Goal: Navigation & Orientation: Locate item on page

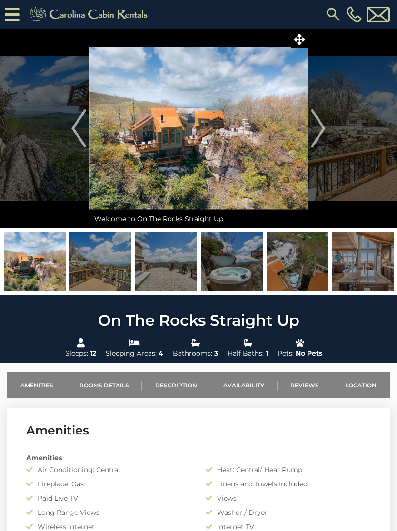
click at [268, 170] on img at bounding box center [198, 129] width 218 height 200
click at [278, 157] on img at bounding box center [198, 129] width 218 height 200
click at [324, 134] on img "Next" at bounding box center [318, 128] width 14 height 38
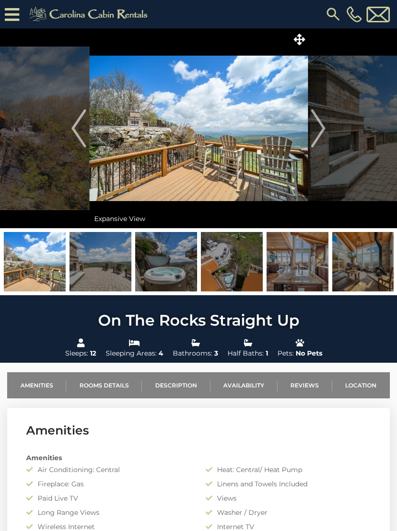
click at [316, 137] on img "Next" at bounding box center [318, 128] width 14 height 38
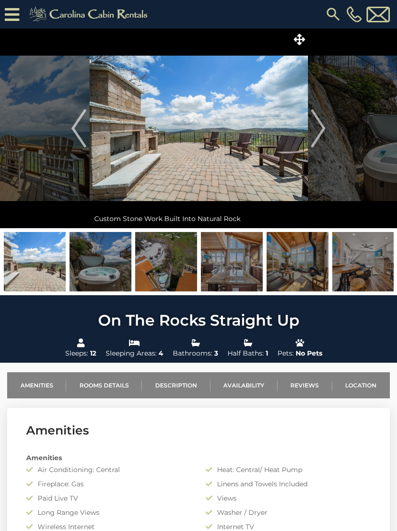
click at [323, 131] on img "Next" at bounding box center [318, 128] width 14 height 38
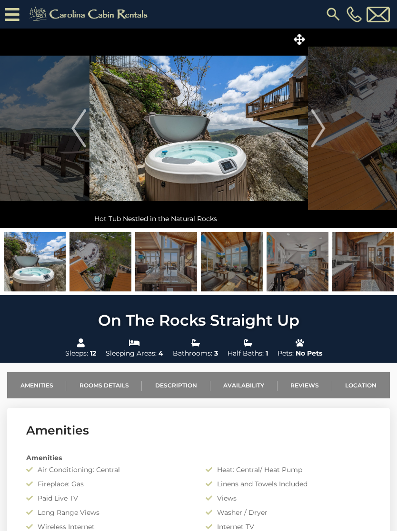
click at [327, 136] on button "Next" at bounding box center [317, 129] width 21 height 200
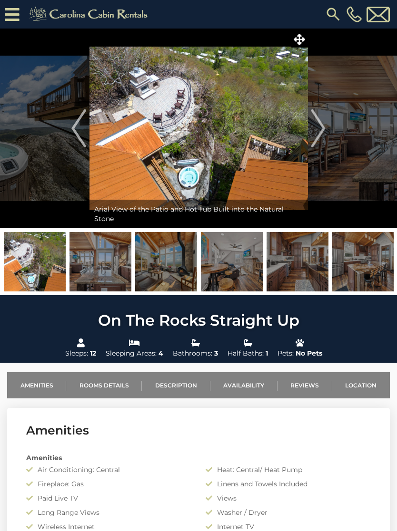
click at [320, 133] on img "Next" at bounding box center [318, 128] width 14 height 38
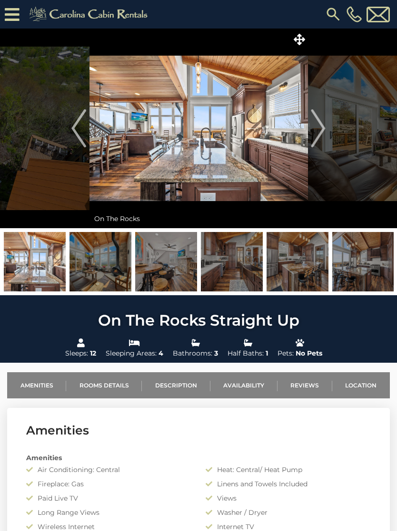
click at [282, 162] on img at bounding box center [198, 129] width 218 height 200
click at [318, 135] on img "Next" at bounding box center [318, 128] width 14 height 38
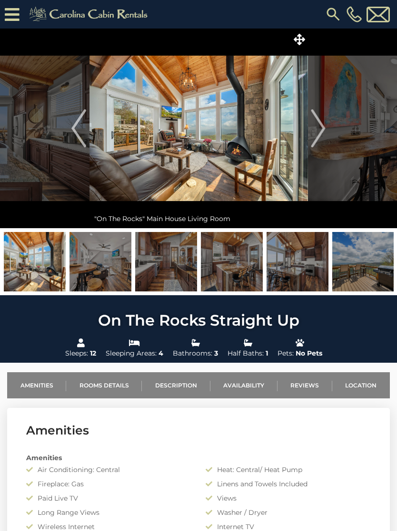
click at [318, 136] on img "Next" at bounding box center [318, 128] width 14 height 38
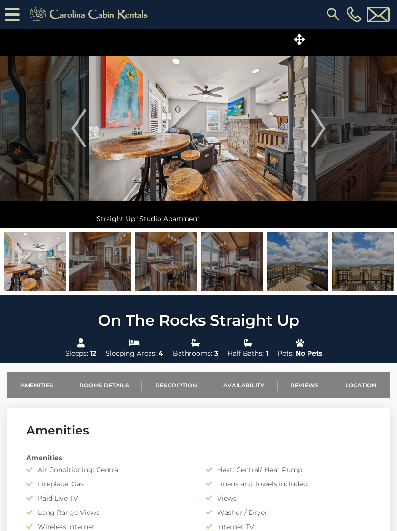
click at [323, 133] on img "Next" at bounding box center [318, 128] width 14 height 38
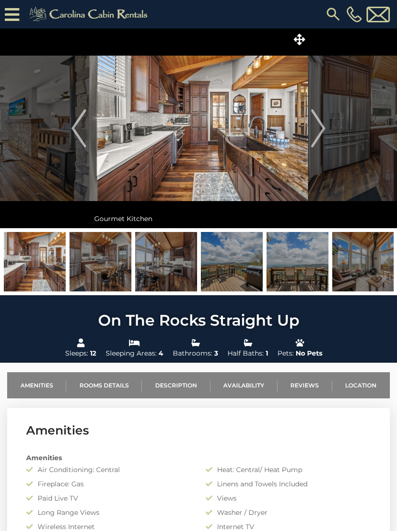
click at [322, 137] on img "Next" at bounding box center [318, 128] width 14 height 38
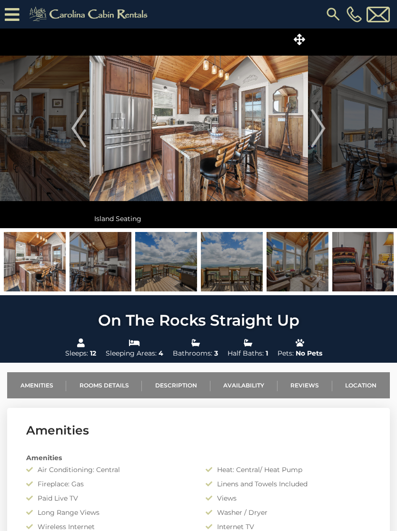
click at [315, 137] on img "Next" at bounding box center [318, 128] width 14 height 38
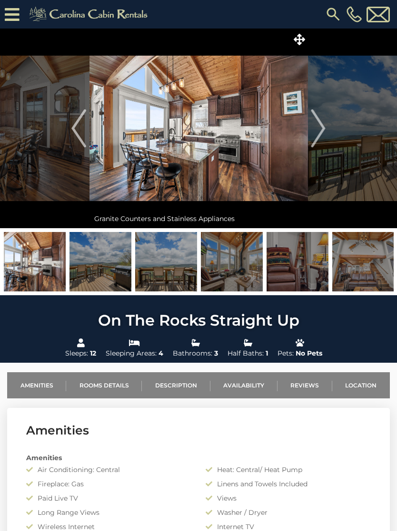
click at [317, 137] on img "Next" at bounding box center [318, 128] width 14 height 38
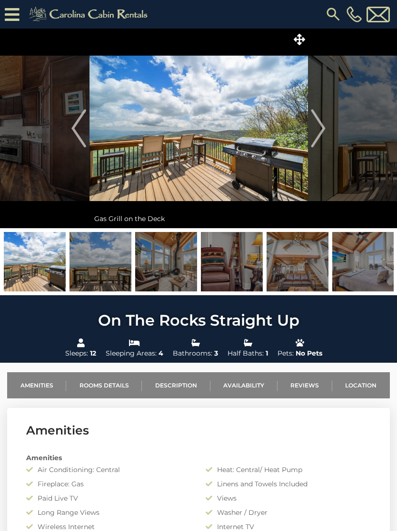
click at [321, 135] on img "Next" at bounding box center [318, 128] width 14 height 38
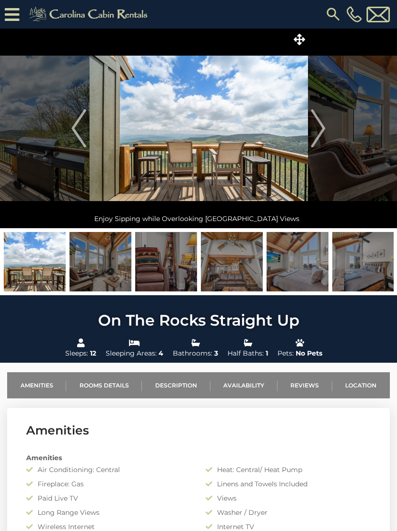
click at [318, 134] on img "Next" at bounding box center [318, 128] width 14 height 38
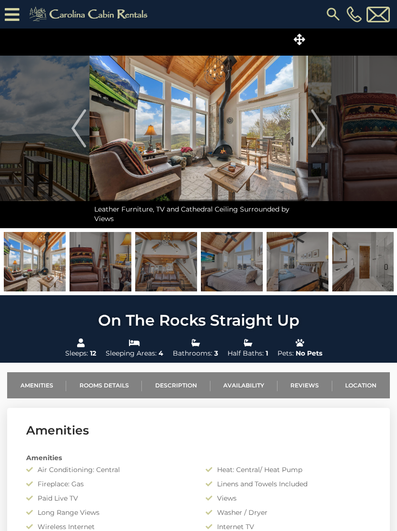
click at [317, 136] on img "Next" at bounding box center [318, 128] width 14 height 38
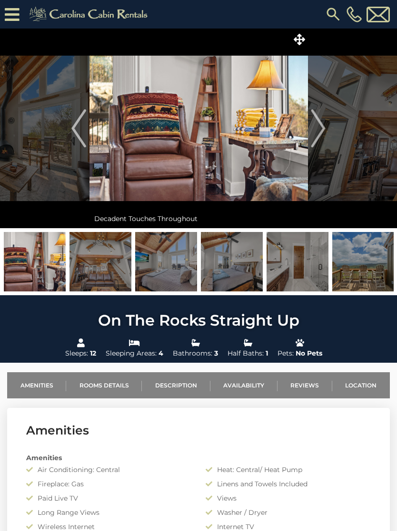
click at [322, 134] on img "Next" at bounding box center [318, 128] width 14 height 38
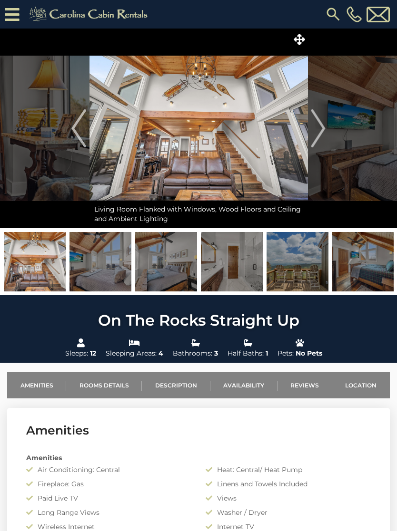
click at [319, 136] on img "Next" at bounding box center [318, 128] width 14 height 38
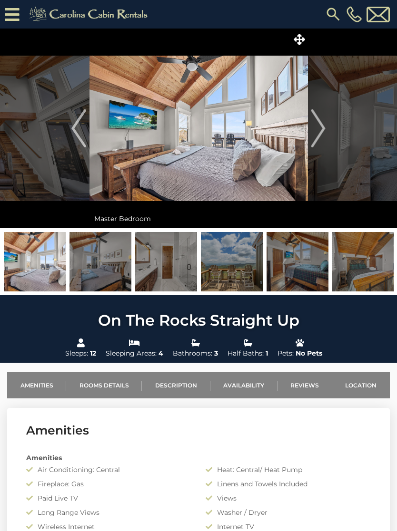
click at [321, 137] on img "Next" at bounding box center [318, 128] width 14 height 38
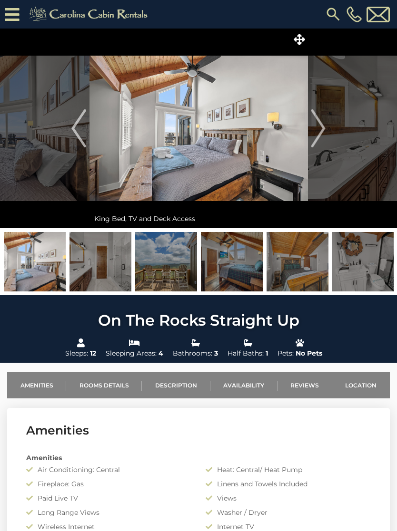
click at [317, 138] on img "Next" at bounding box center [318, 128] width 14 height 38
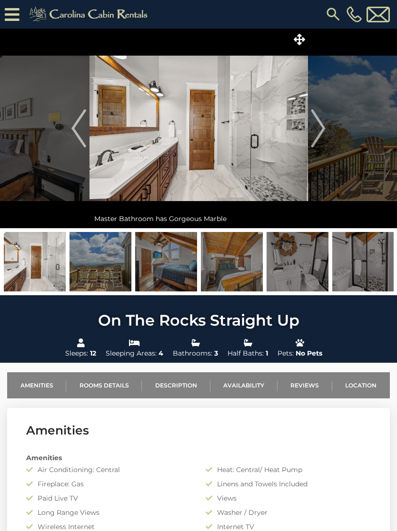
click at [315, 136] on img "Next" at bounding box center [318, 128] width 14 height 38
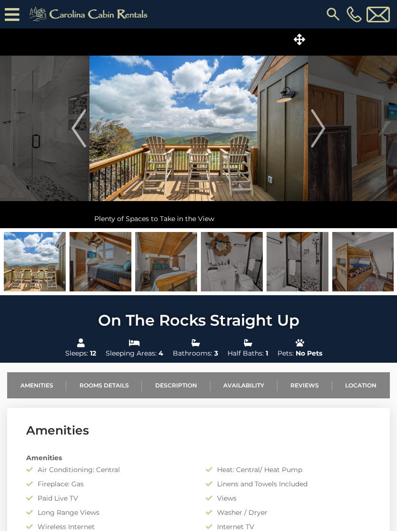
click at [315, 137] on img "Next" at bounding box center [318, 128] width 14 height 38
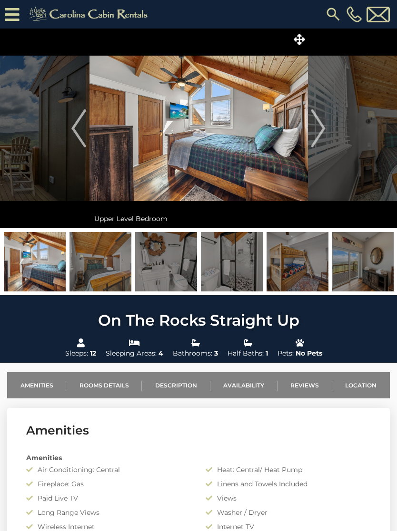
click at [316, 137] on img "Next" at bounding box center [318, 128] width 14 height 38
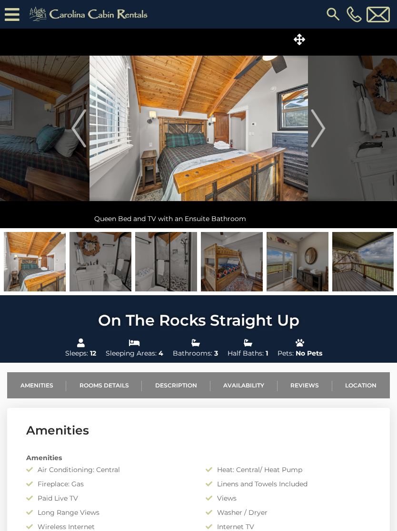
click at [318, 138] on img "Next" at bounding box center [318, 128] width 14 height 38
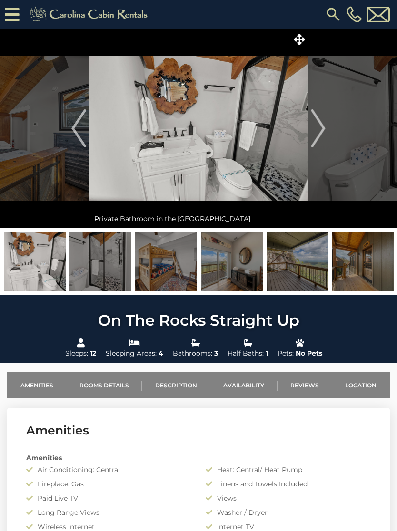
click at [320, 137] on img "Next" at bounding box center [318, 128] width 14 height 38
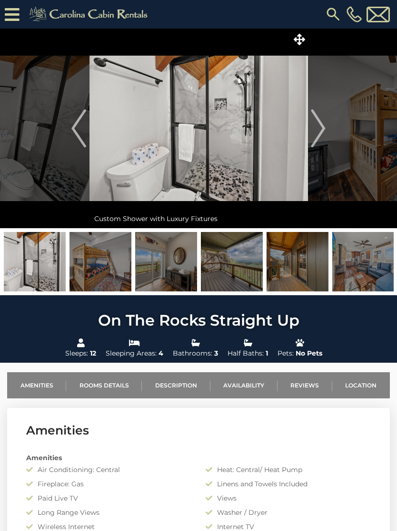
click at [317, 137] on img "Next" at bounding box center [318, 128] width 14 height 38
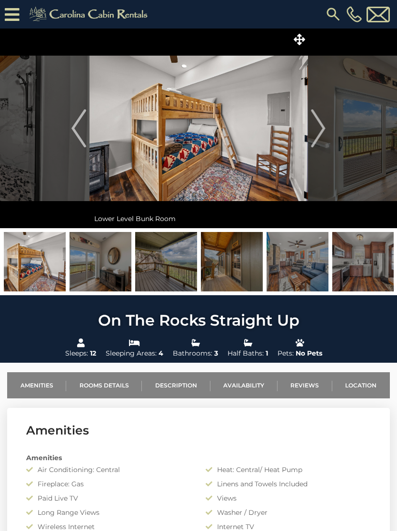
click at [313, 139] on img "Next" at bounding box center [318, 128] width 14 height 38
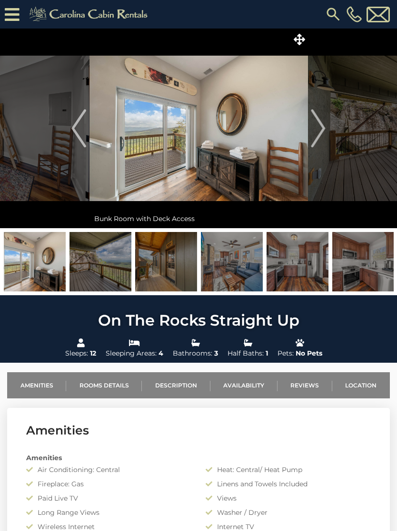
click at [316, 138] on img "Next" at bounding box center [318, 128] width 14 height 38
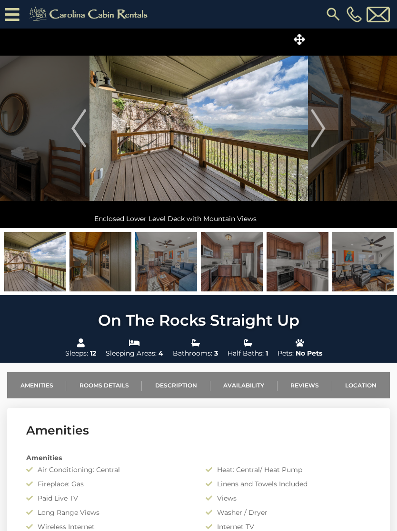
click at [317, 138] on img "Next" at bounding box center [318, 128] width 14 height 38
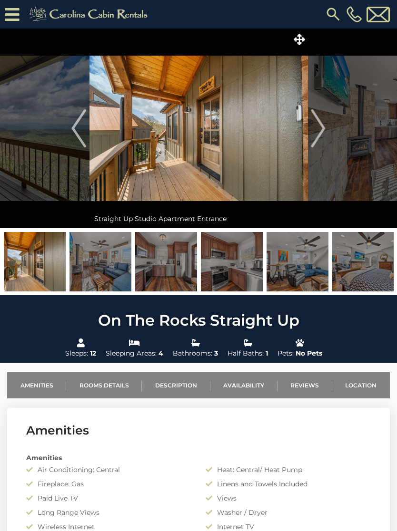
click at [318, 137] on img "Next" at bounding box center [318, 128] width 14 height 38
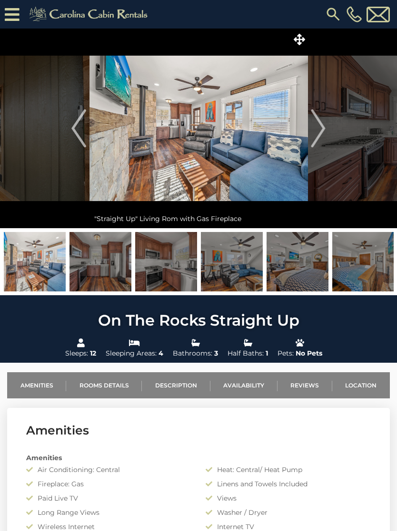
click at [321, 140] on img "Next" at bounding box center [318, 128] width 14 height 38
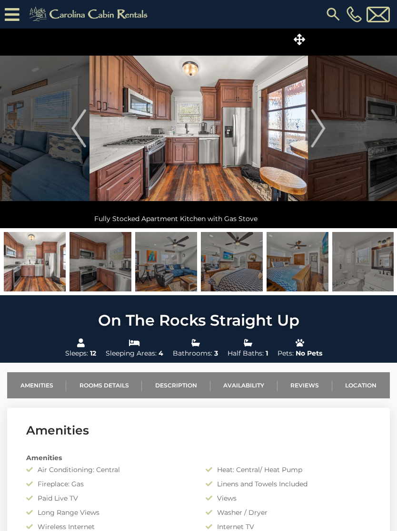
click at [321, 137] on img "Next" at bounding box center [318, 128] width 14 height 38
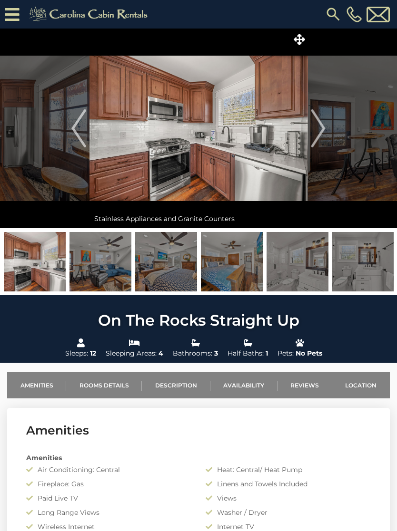
click at [317, 138] on img "Next" at bounding box center [318, 128] width 14 height 38
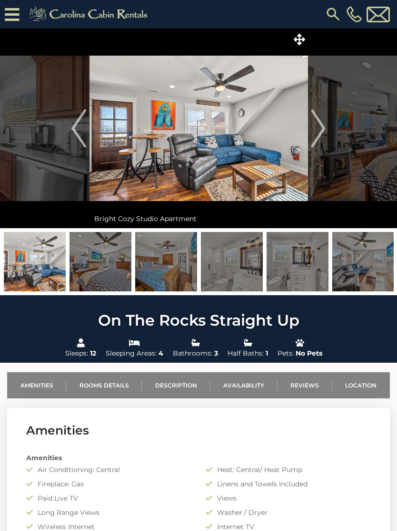
click at [314, 134] on img "Next" at bounding box center [318, 128] width 14 height 38
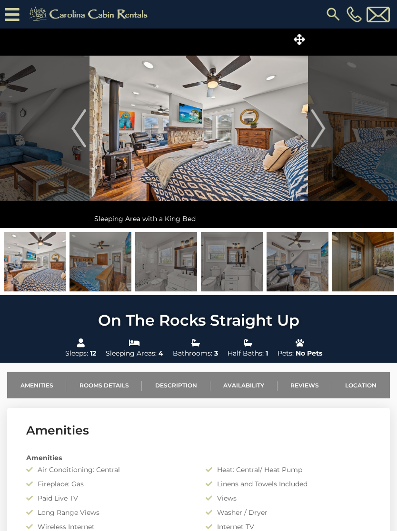
click at [321, 138] on img "Next" at bounding box center [318, 128] width 14 height 38
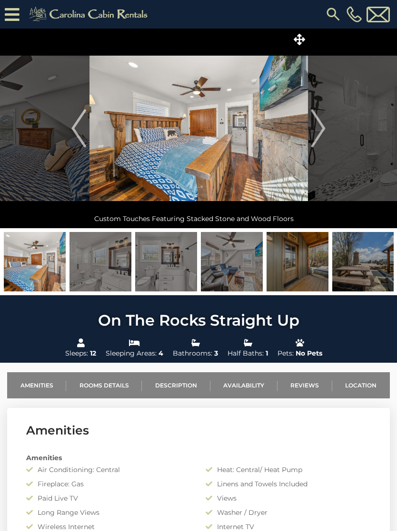
click at [317, 137] on img "Next" at bounding box center [318, 128] width 14 height 38
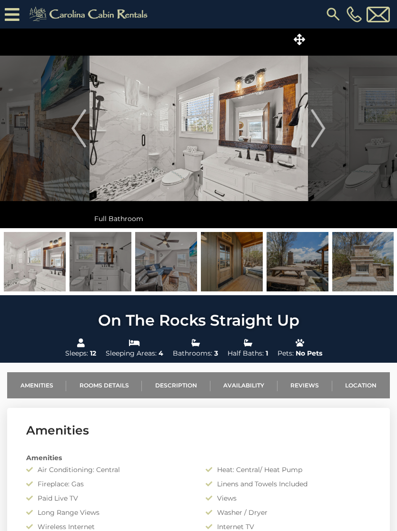
click at [319, 138] on img "Next" at bounding box center [318, 128] width 14 height 38
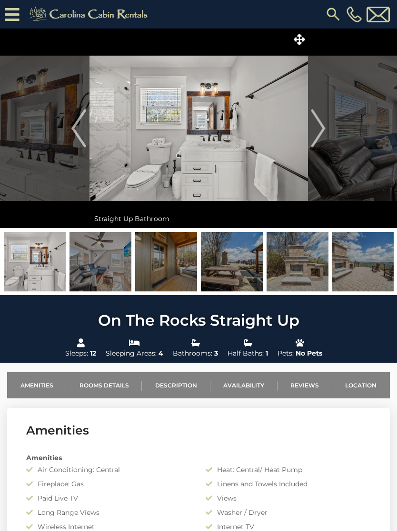
click at [320, 136] on img "Next" at bounding box center [318, 128] width 14 height 38
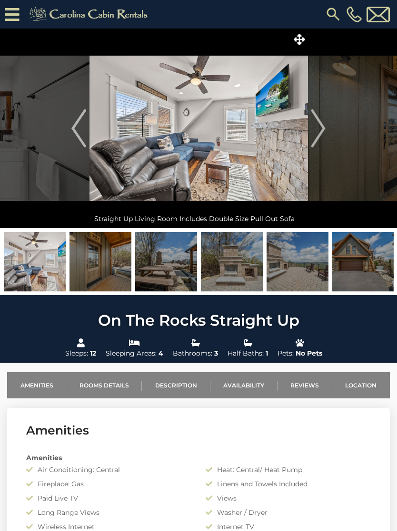
click at [320, 135] on img "Next" at bounding box center [318, 128] width 14 height 38
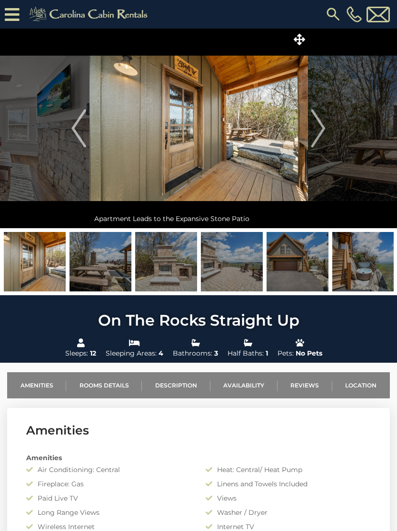
click at [321, 136] on img "Next" at bounding box center [318, 128] width 14 height 38
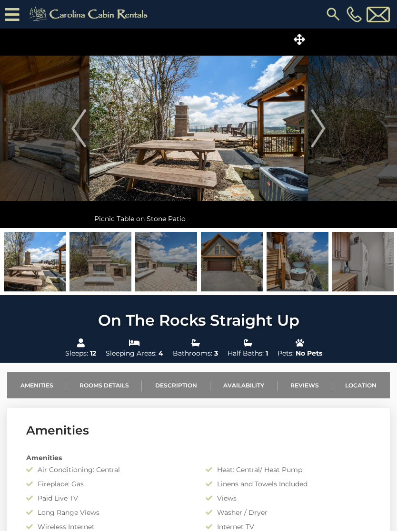
click at [322, 135] on img "Next" at bounding box center [318, 128] width 14 height 38
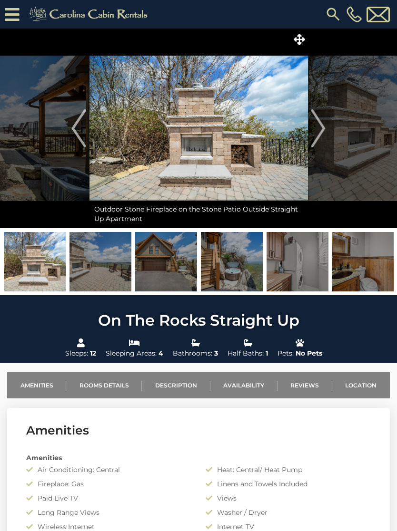
click at [323, 137] on img "Next" at bounding box center [318, 128] width 14 height 38
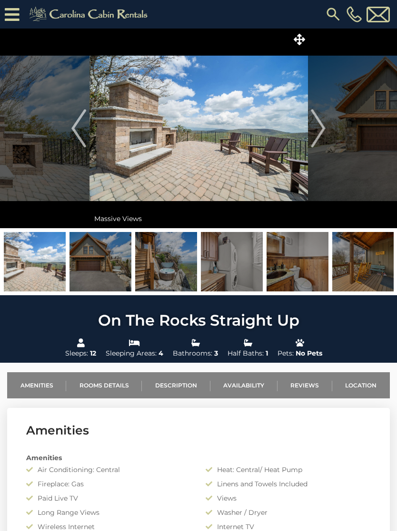
click at [328, 137] on button "Next" at bounding box center [317, 129] width 21 height 200
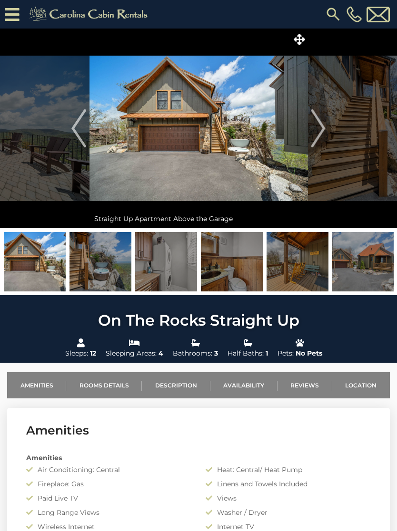
click at [328, 137] on button "Next" at bounding box center [317, 129] width 21 height 200
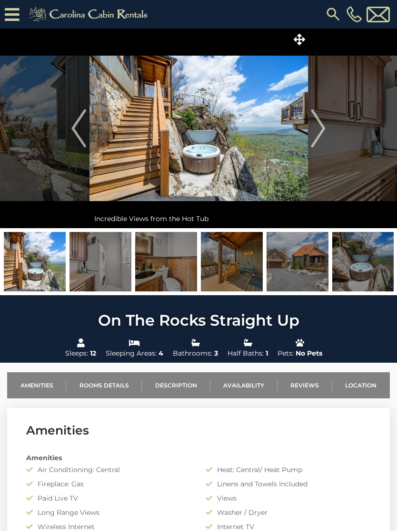
click at [320, 136] on img "Next" at bounding box center [318, 128] width 14 height 38
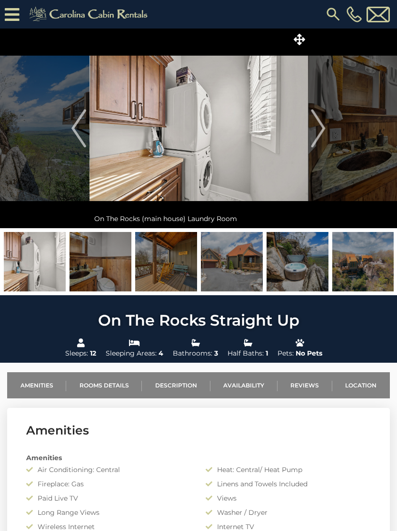
click at [318, 139] on img "Next" at bounding box center [318, 128] width 14 height 38
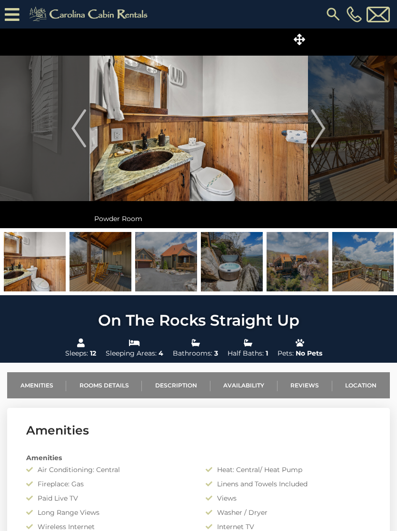
click at [318, 139] on img "Next" at bounding box center [318, 128] width 14 height 38
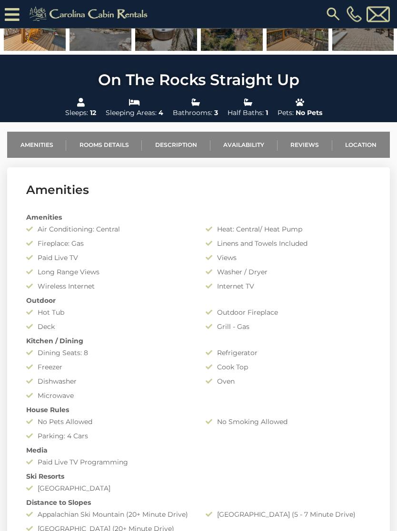
scroll to position [260, 0]
click at [119, 147] on link "Rooms Details" at bounding box center [104, 145] width 76 height 26
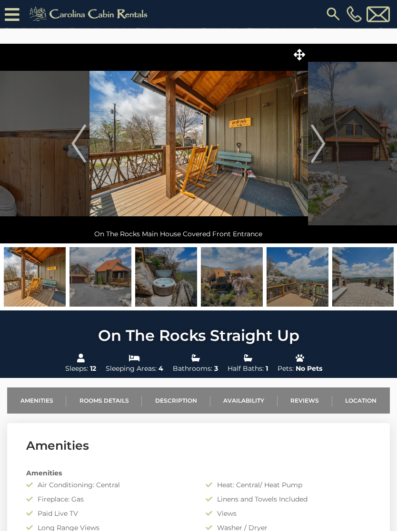
scroll to position [0, 0]
